Goal: Check status: Check status

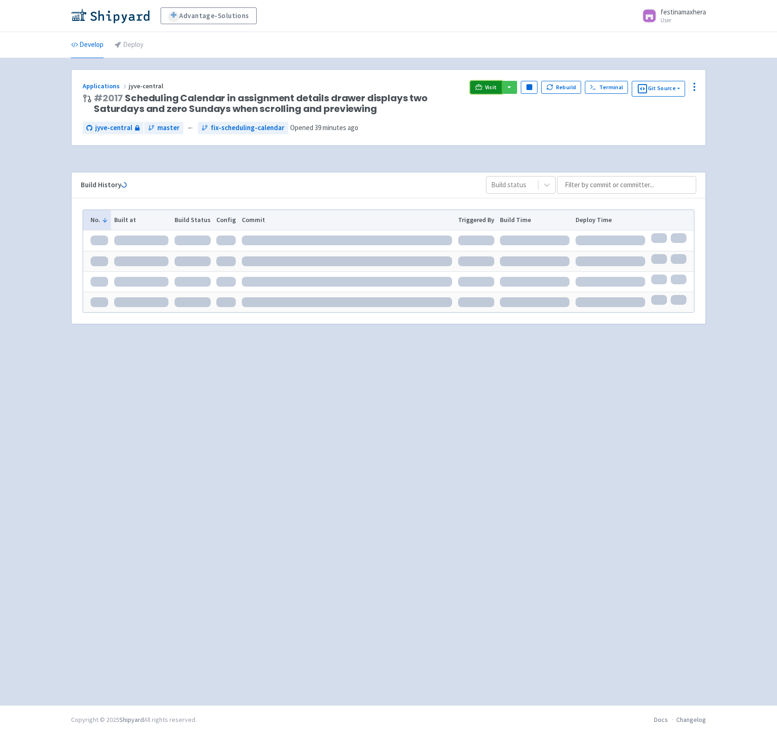
click at [484, 86] on link "Visit" at bounding box center [486, 87] width 32 height 13
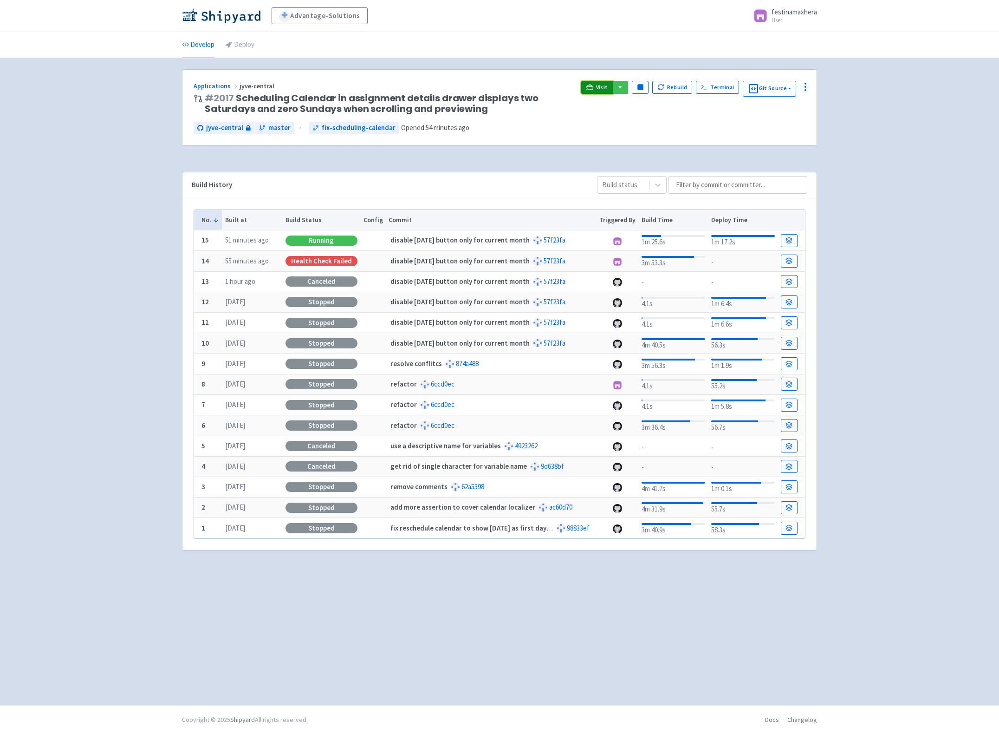
click at [593, 88] on icon at bounding box center [589, 87] width 7 height 7
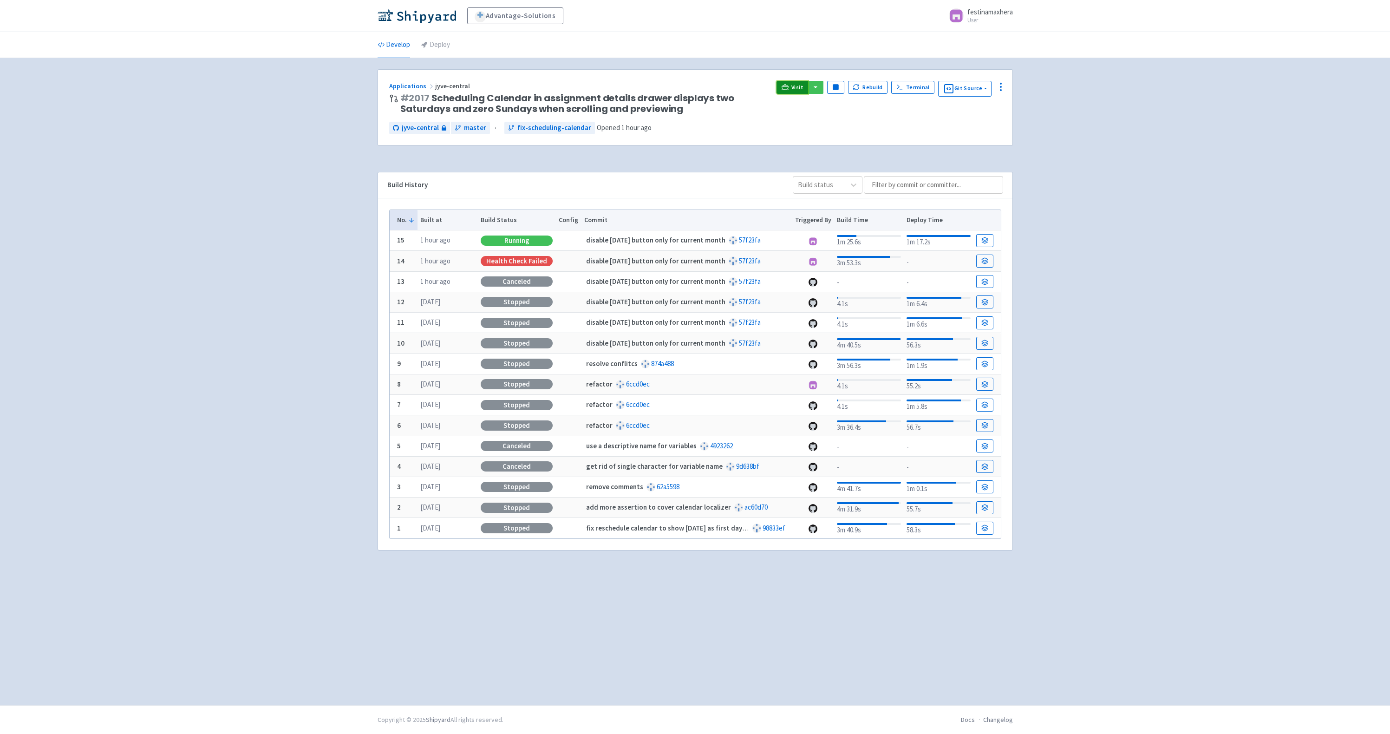
click at [798, 86] on span "Visit" at bounding box center [797, 87] width 12 height 7
click at [786, 85] on icon at bounding box center [784, 86] width 7 height 5
click at [798, 91] on span "Visit" at bounding box center [797, 87] width 12 height 7
click at [793, 89] on link "Visit" at bounding box center [792, 87] width 32 height 13
click at [794, 87] on span "Visit" at bounding box center [797, 87] width 12 height 7
